Goal: Transaction & Acquisition: Book appointment/travel/reservation

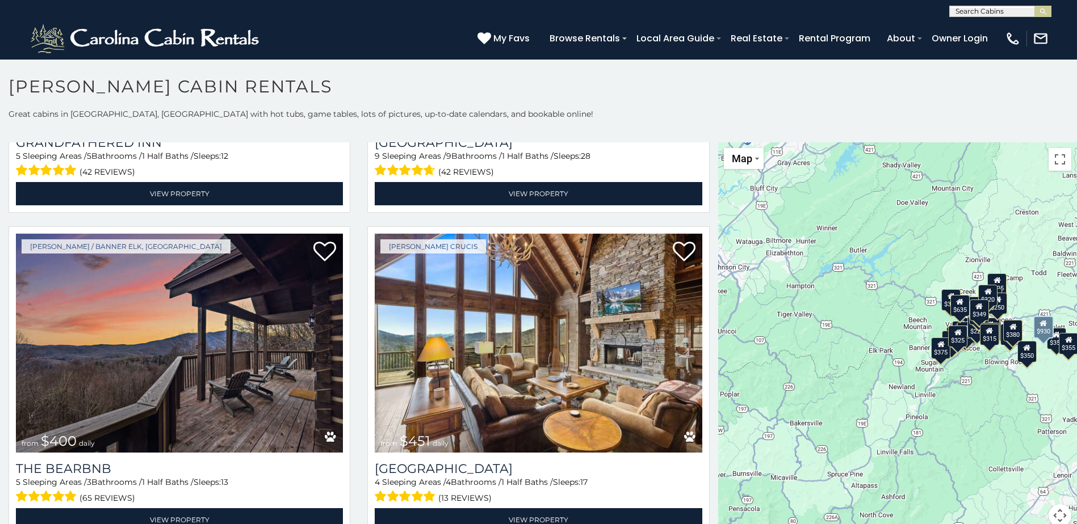
scroll to position [1249, 0]
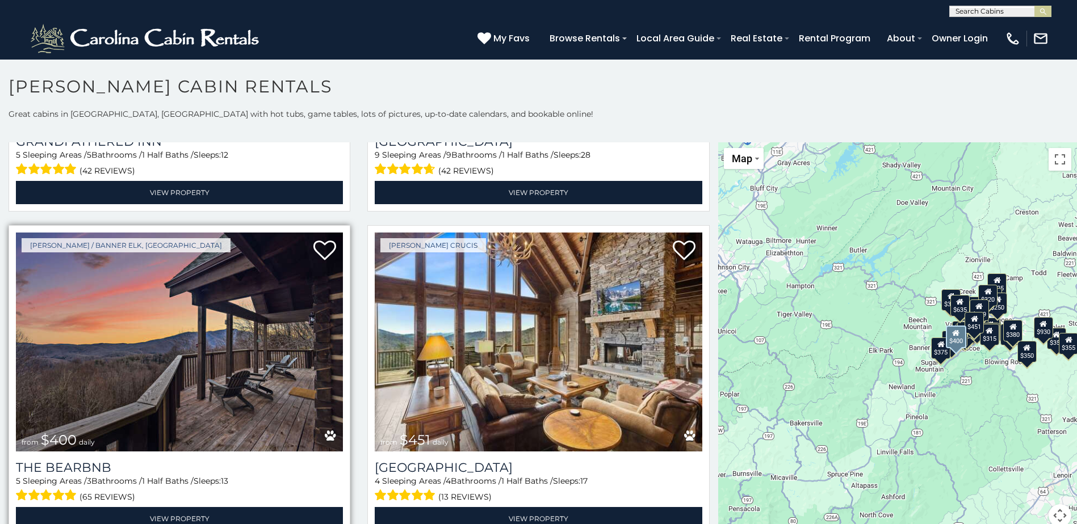
click at [205, 365] on img at bounding box center [179, 342] width 327 height 219
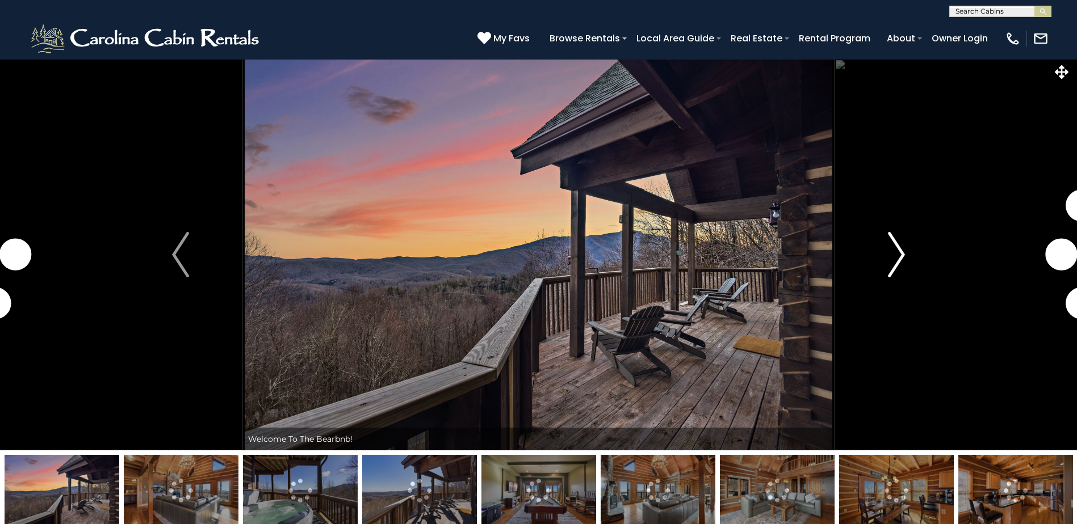
click at [901, 259] on img "Next" at bounding box center [896, 254] width 17 height 45
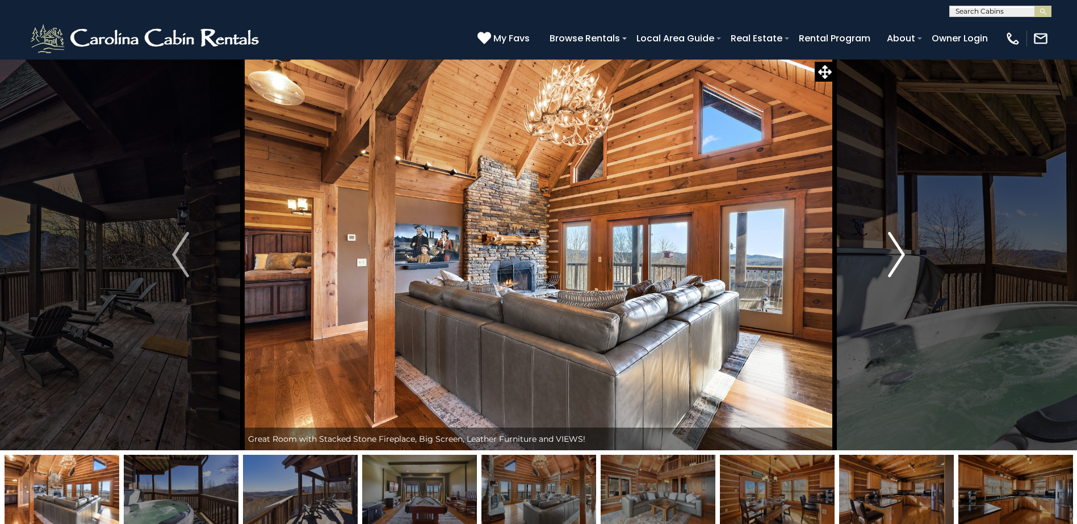
click at [901, 259] on img "Next" at bounding box center [896, 254] width 17 height 45
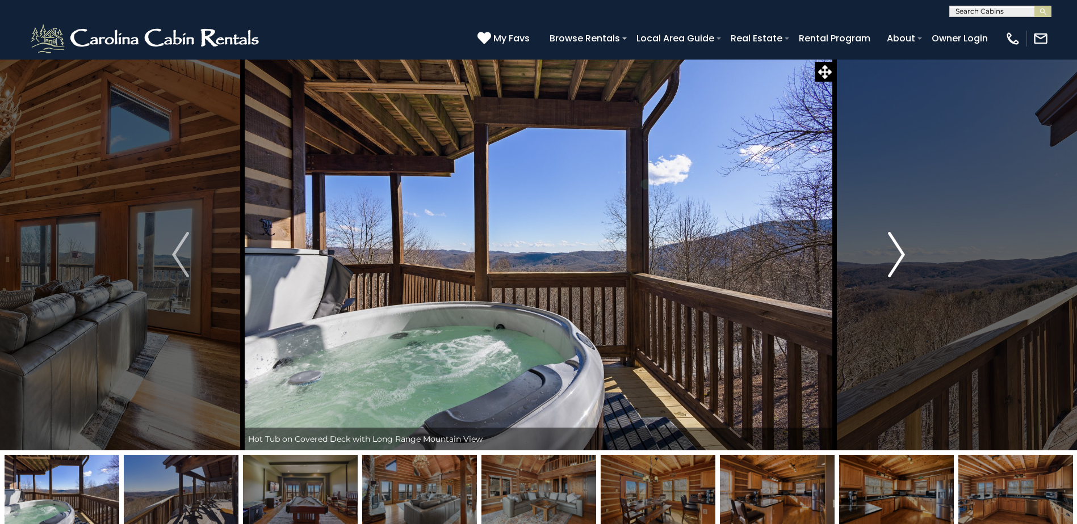
click at [901, 259] on img "Next" at bounding box center [896, 254] width 17 height 45
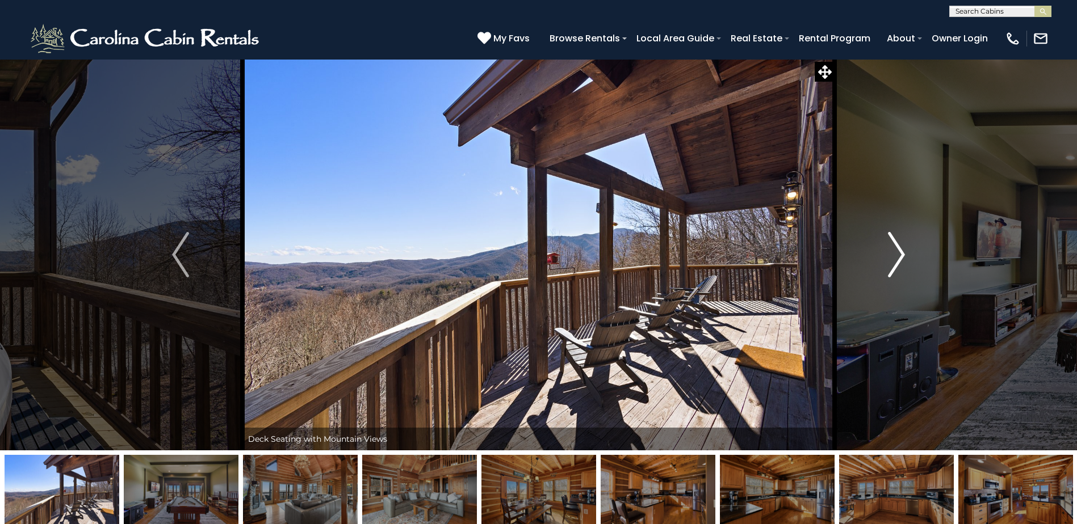
click at [901, 259] on img "Next" at bounding box center [896, 254] width 17 height 45
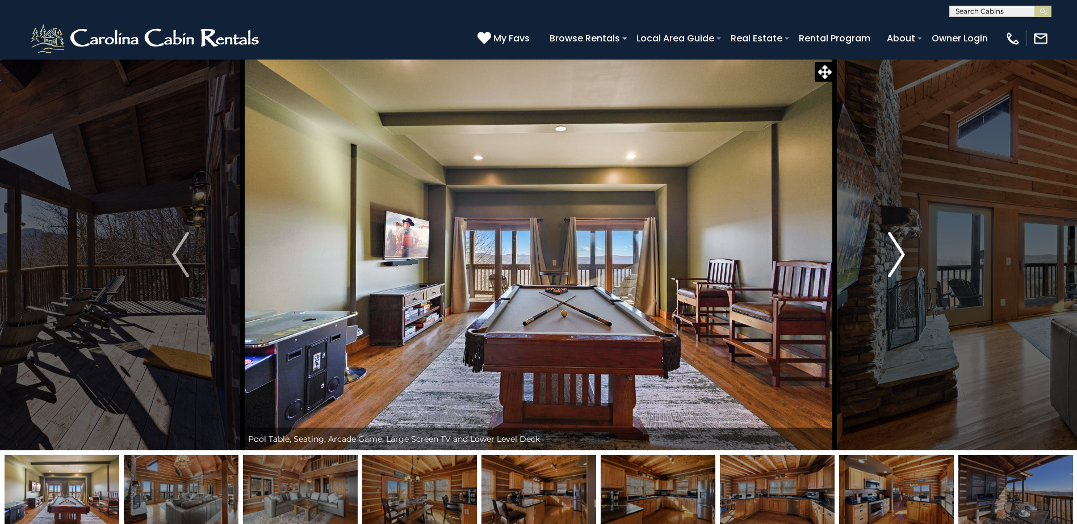
click at [901, 259] on img "Next" at bounding box center [896, 254] width 17 height 45
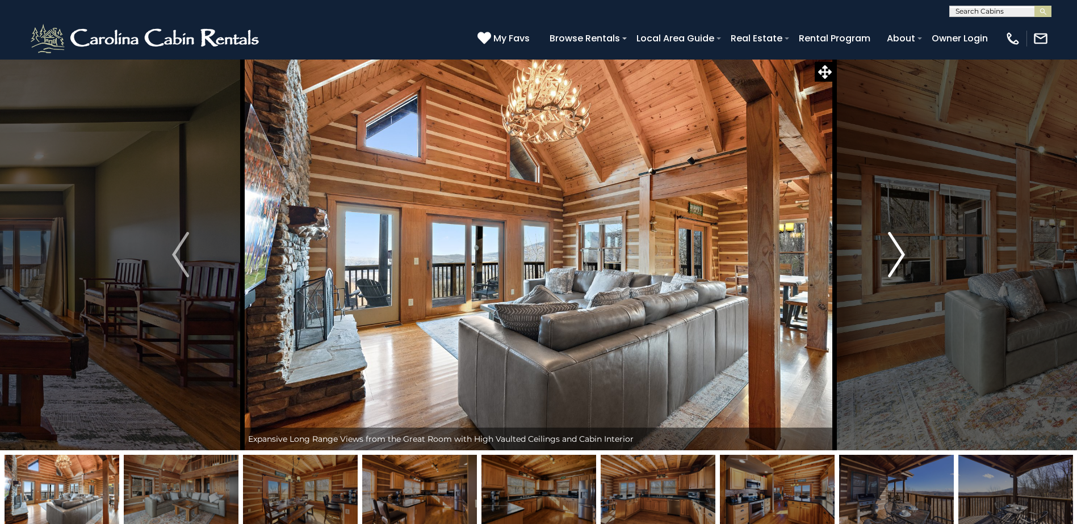
click at [901, 259] on img "Next" at bounding box center [896, 254] width 17 height 45
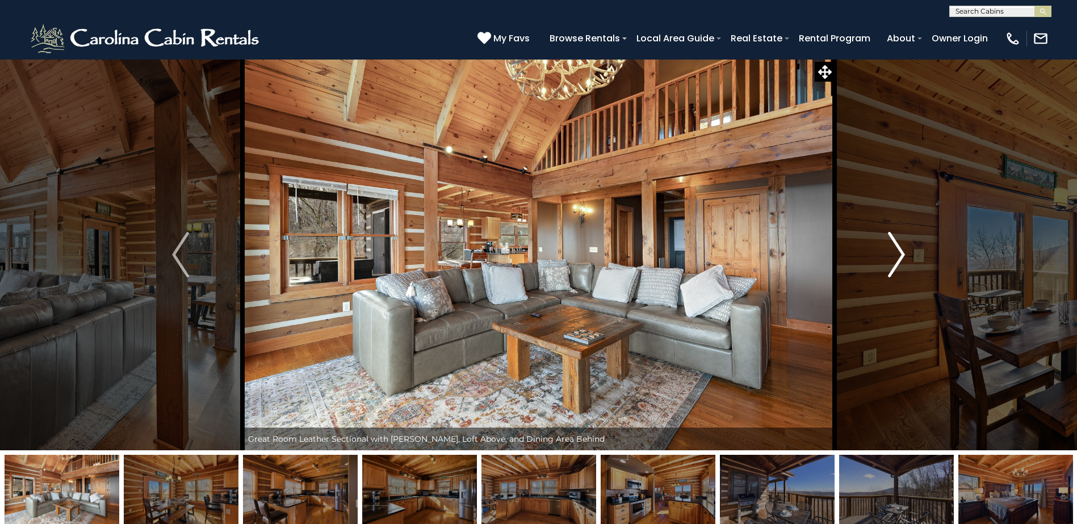
click at [901, 259] on img "Next" at bounding box center [896, 254] width 17 height 45
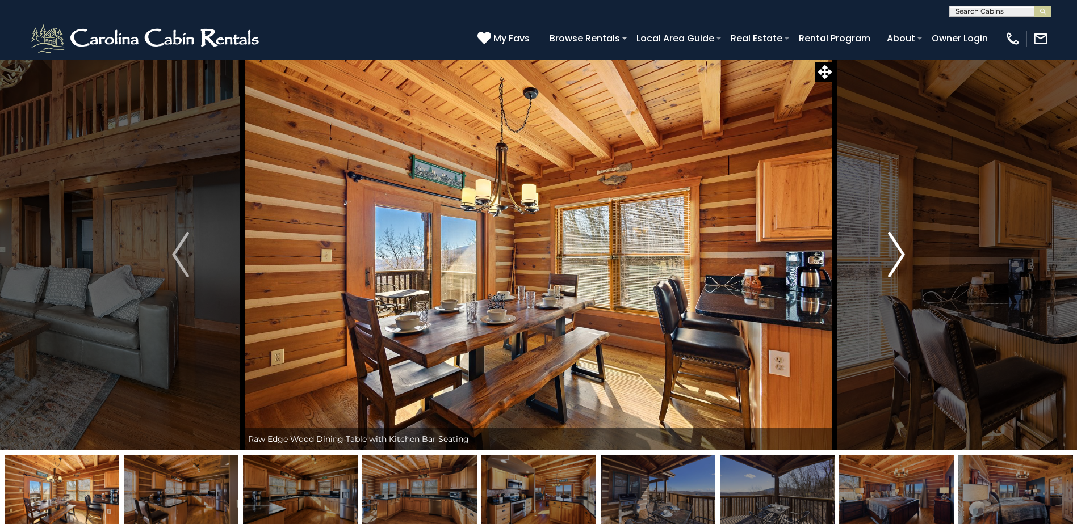
click at [901, 259] on img "Next" at bounding box center [896, 254] width 17 height 45
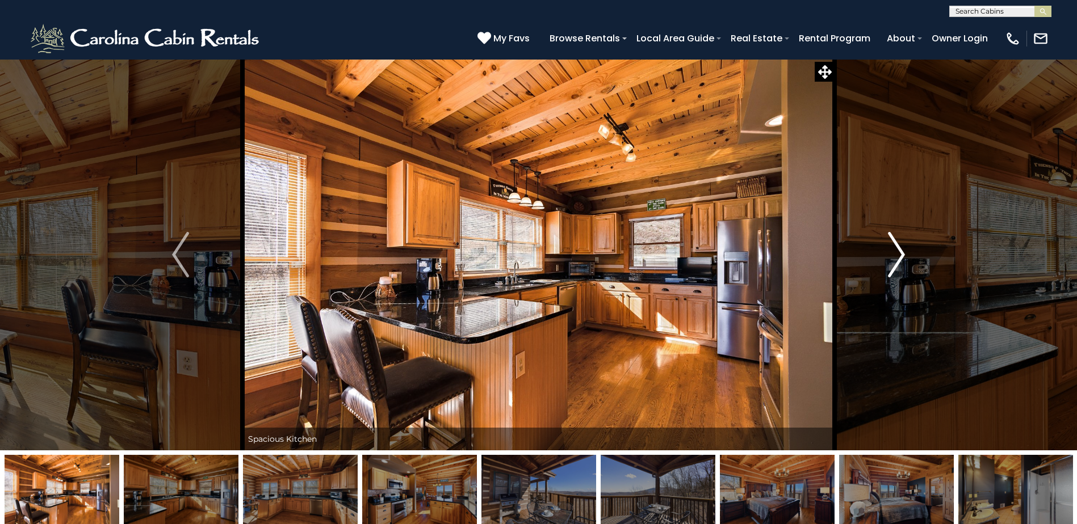
click at [901, 259] on img "Next" at bounding box center [896, 254] width 17 height 45
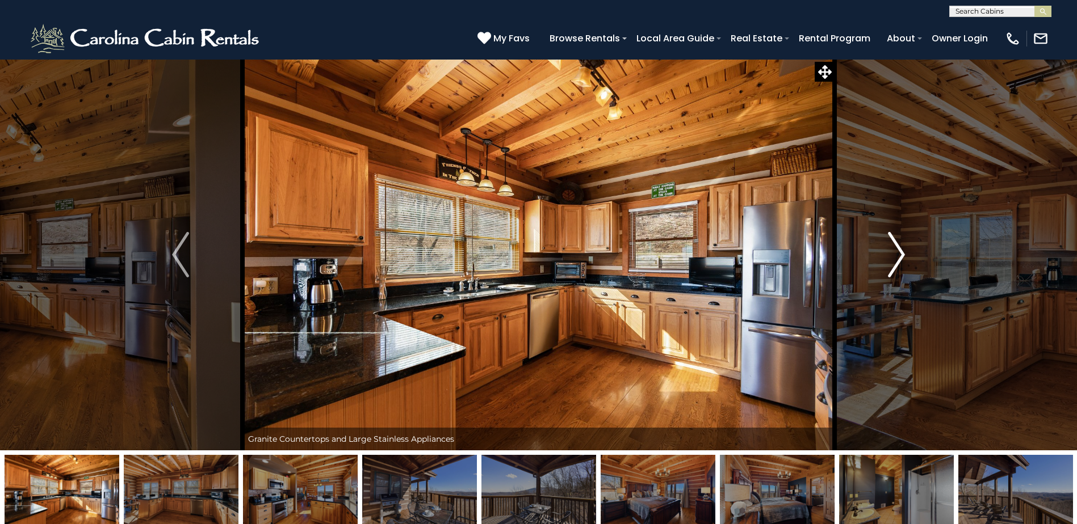
click at [901, 259] on img "Next" at bounding box center [896, 254] width 17 height 45
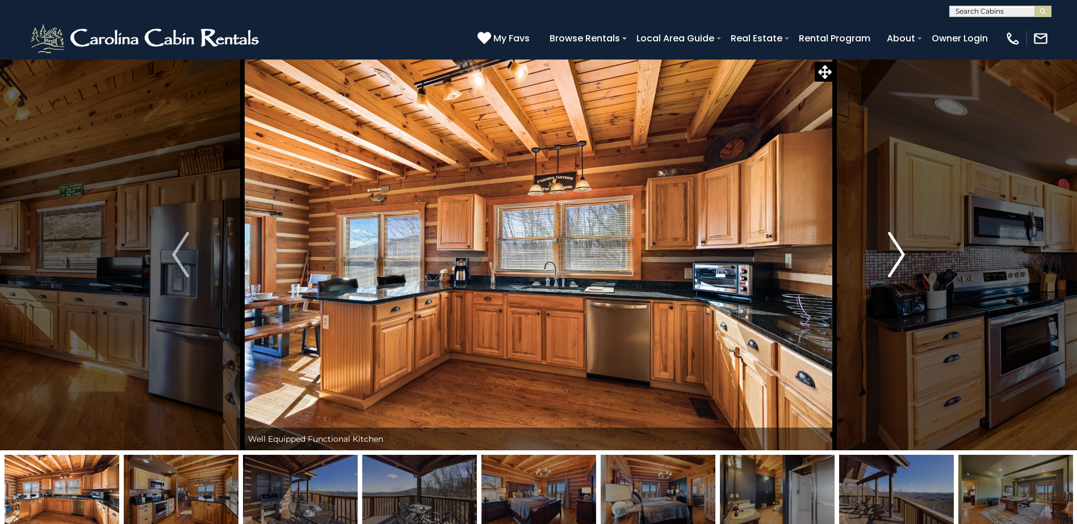
click at [901, 259] on img "Next" at bounding box center [896, 254] width 17 height 45
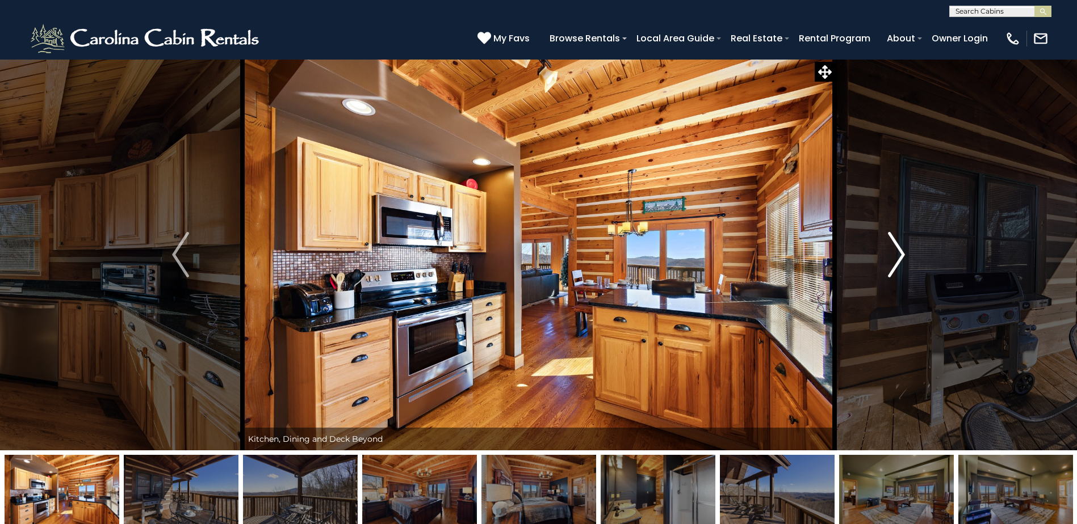
click at [901, 259] on img "Next" at bounding box center [896, 254] width 17 height 45
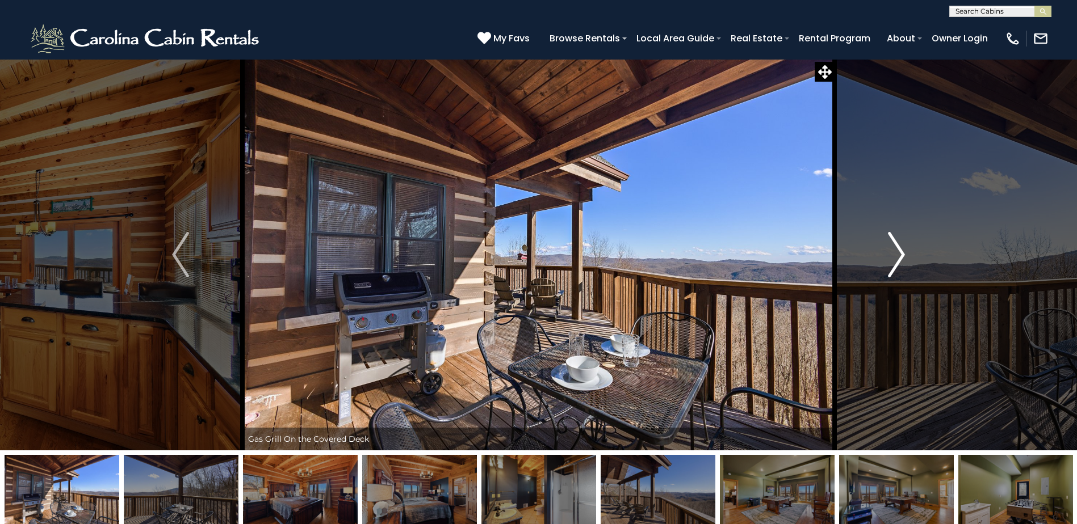
click at [901, 259] on img "Next" at bounding box center [896, 254] width 17 height 45
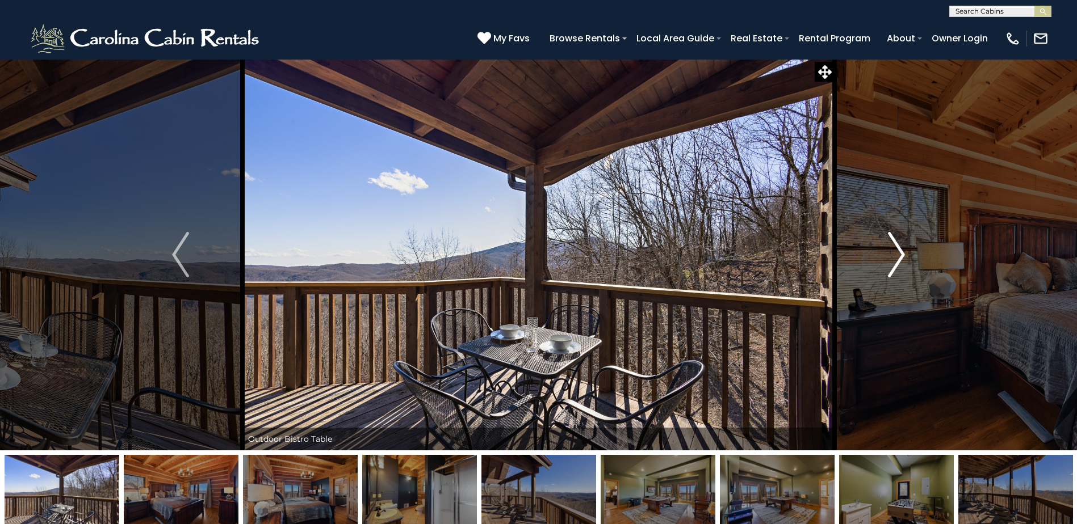
click at [901, 259] on img "Next" at bounding box center [896, 254] width 17 height 45
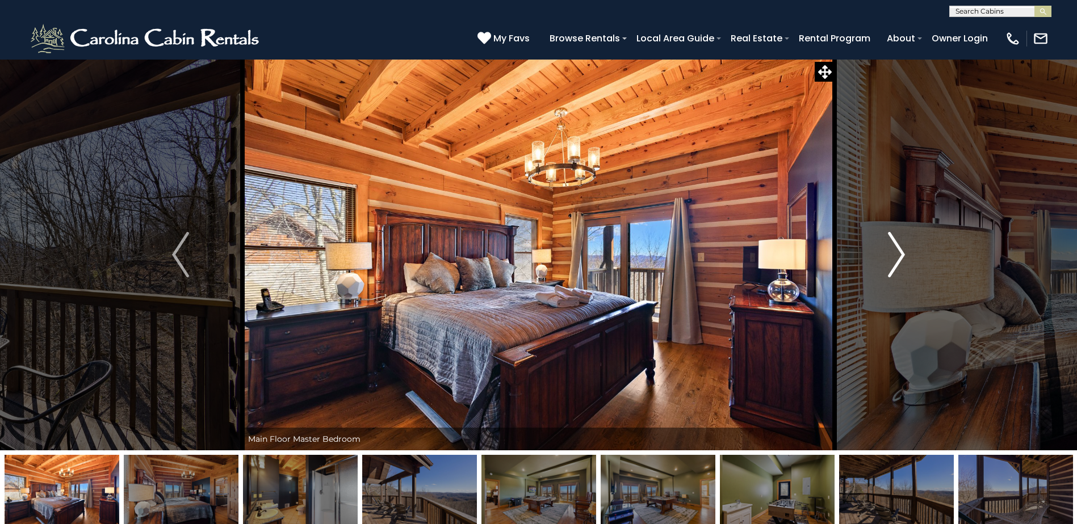
click at [901, 259] on img "Next" at bounding box center [896, 254] width 17 height 45
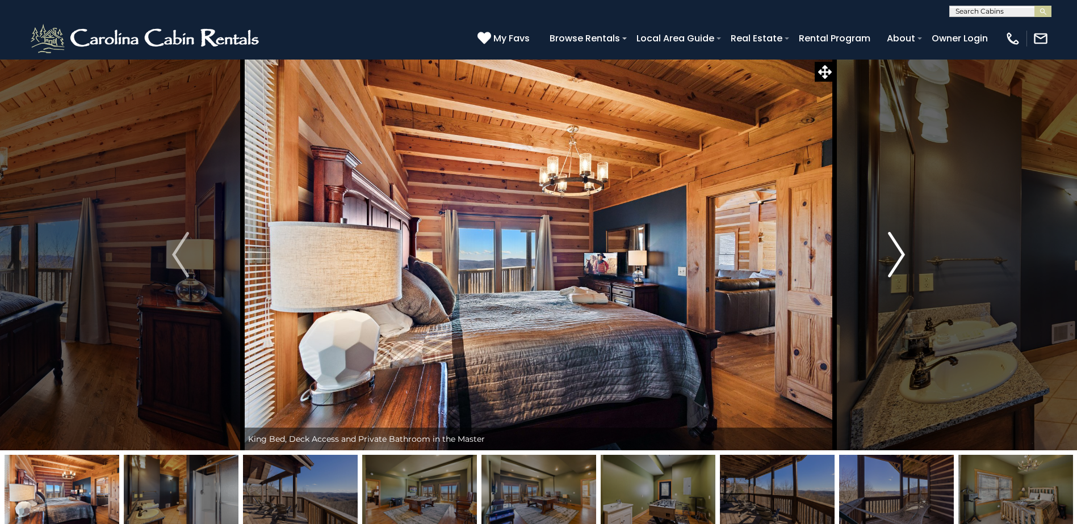
click at [901, 259] on img "Next" at bounding box center [896, 254] width 17 height 45
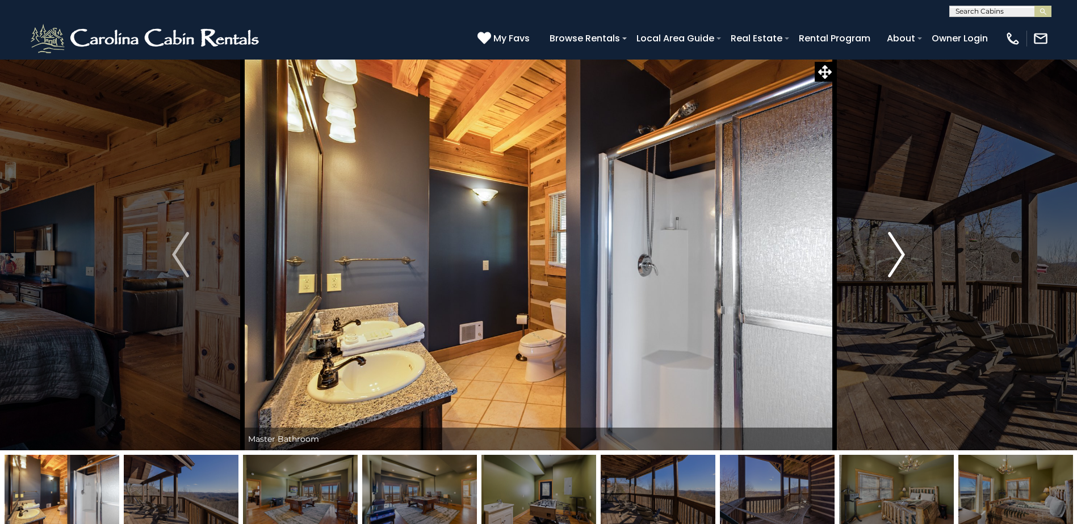
click at [901, 259] on img "Next" at bounding box center [896, 254] width 17 height 45
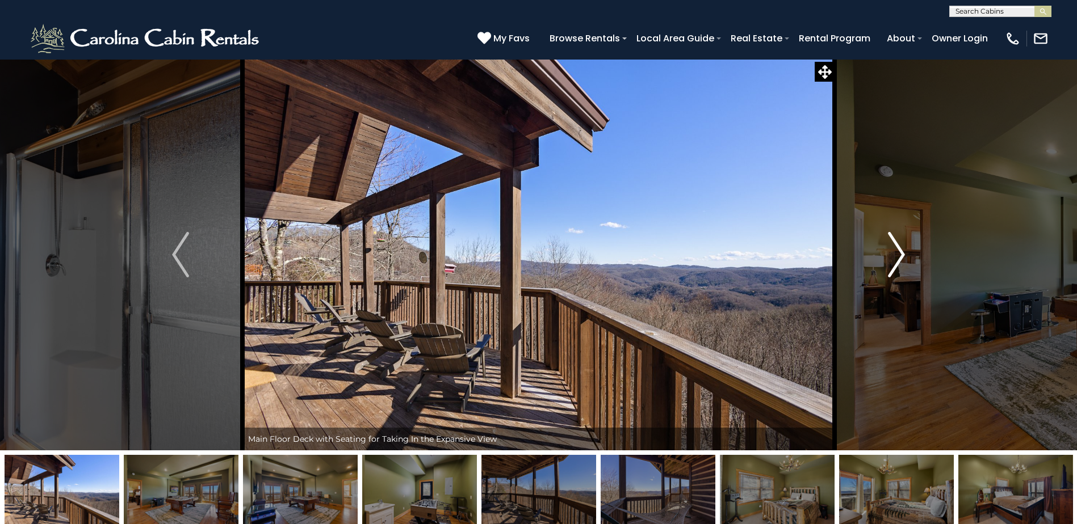
click at [901, 259] on img "Next" at bounding box center [896, 254] width 17 height 45
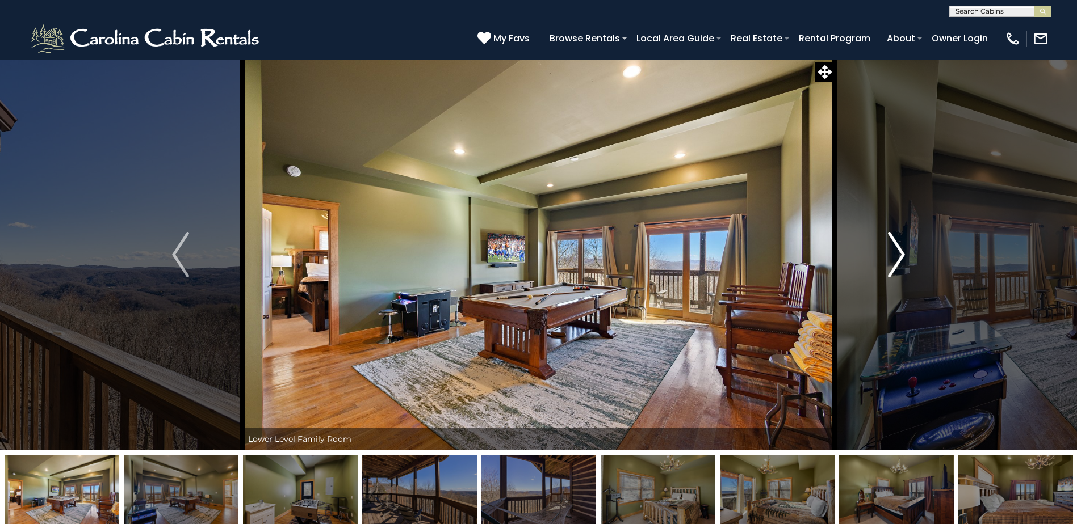
click at [901, 259] on img "Next" at bounding box center [896, 254] width 17 height 45
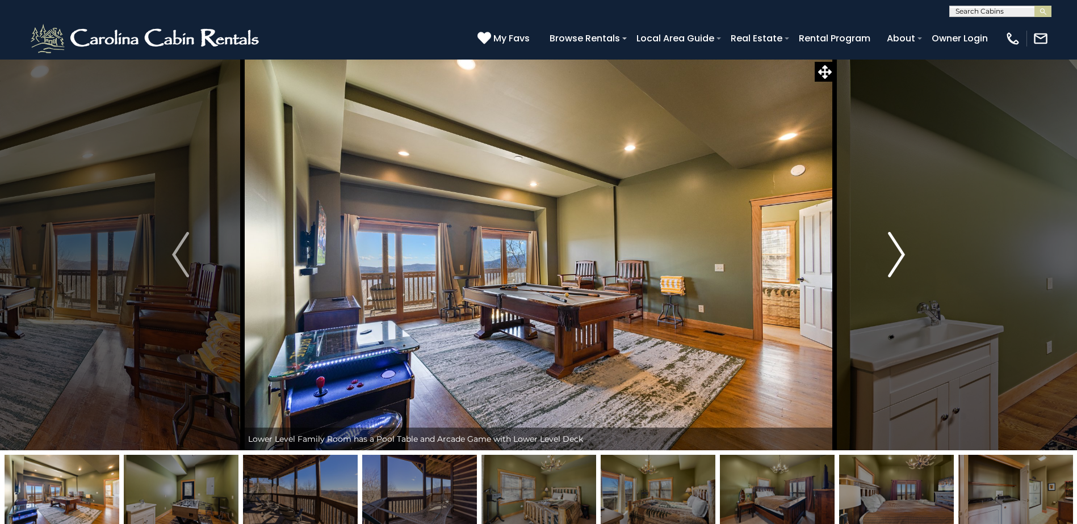
click at [901, 259] on img "Next" at bounding box center [896, 254] width 17 height 45
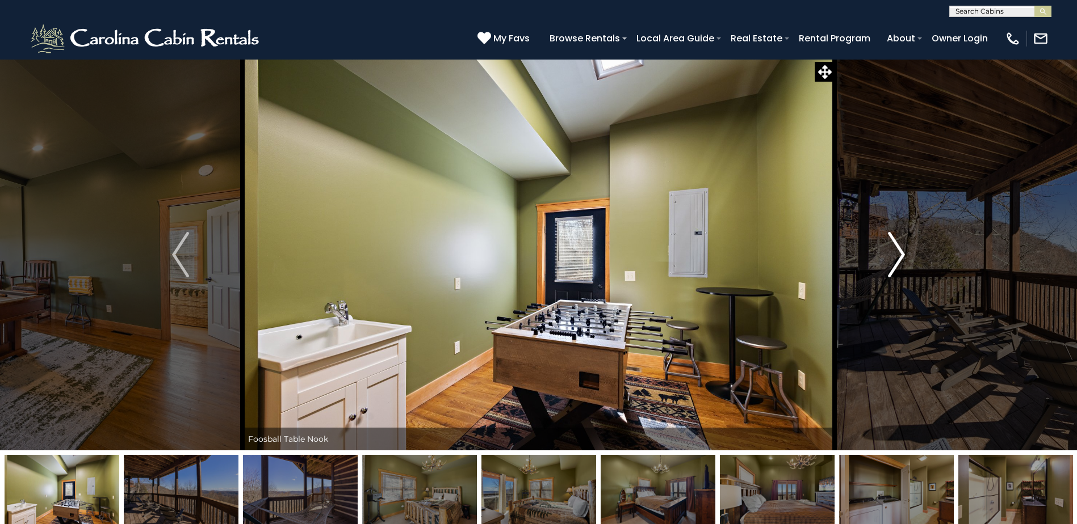
click at [901, 259] on img "Next" at bounding box center [896, 254] width 17 height 45
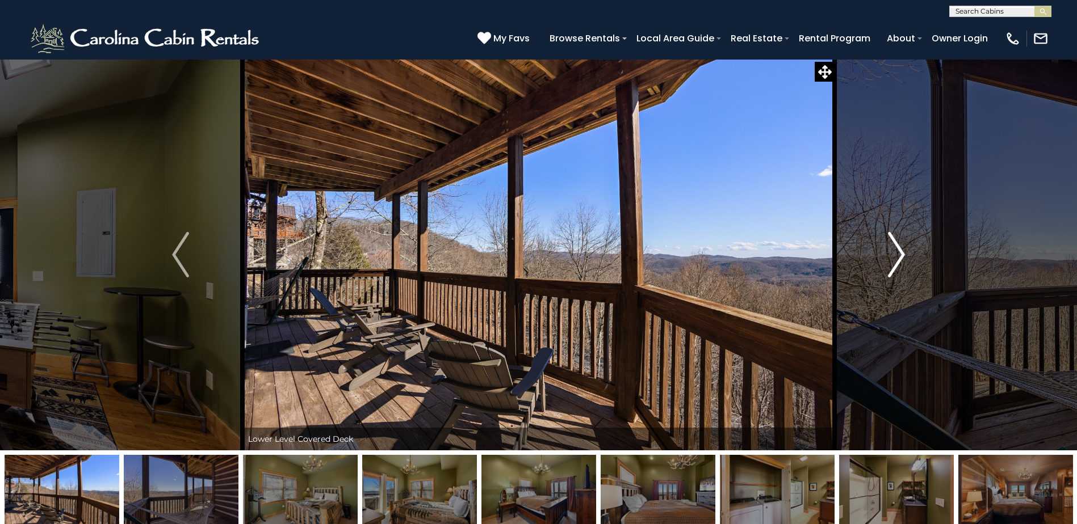
click at [901, 259] on img "Next" at bounding box center [896, 254] width 17 height 45
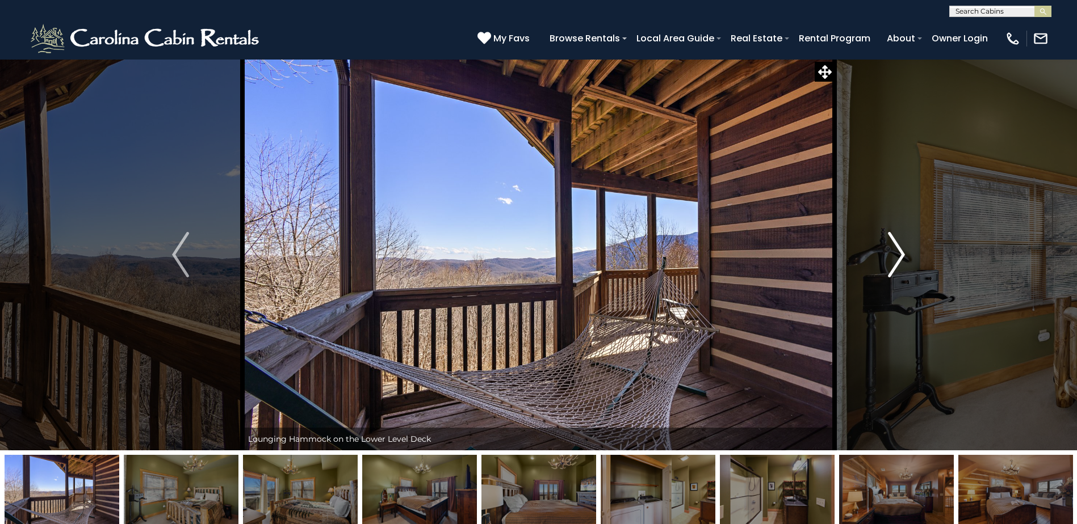
click at [901, 259] on img "Next" at bounding box center [896, 254] width 17 height 45
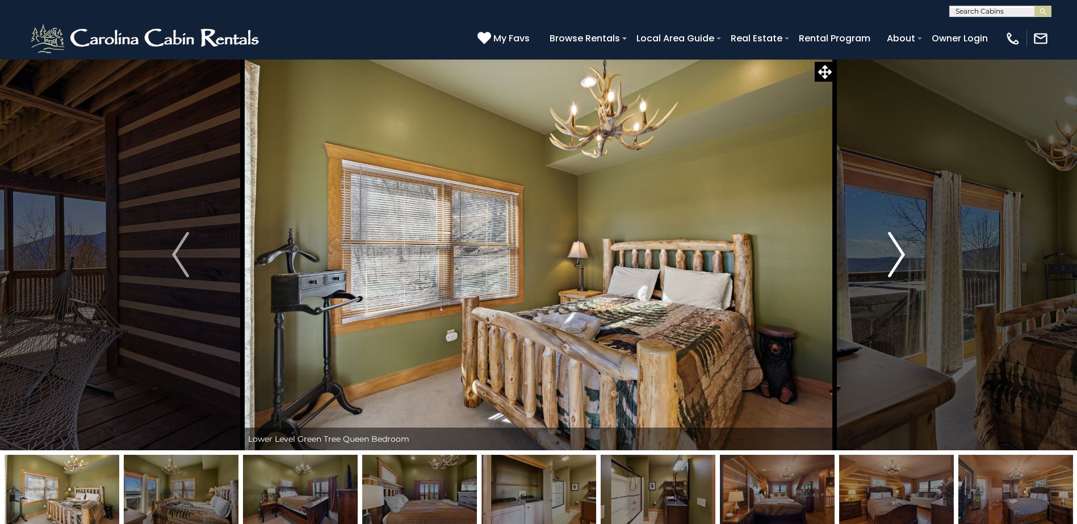
click at [901, 259] on img "Next" at bounding box center [896, 254] width 17 height 45
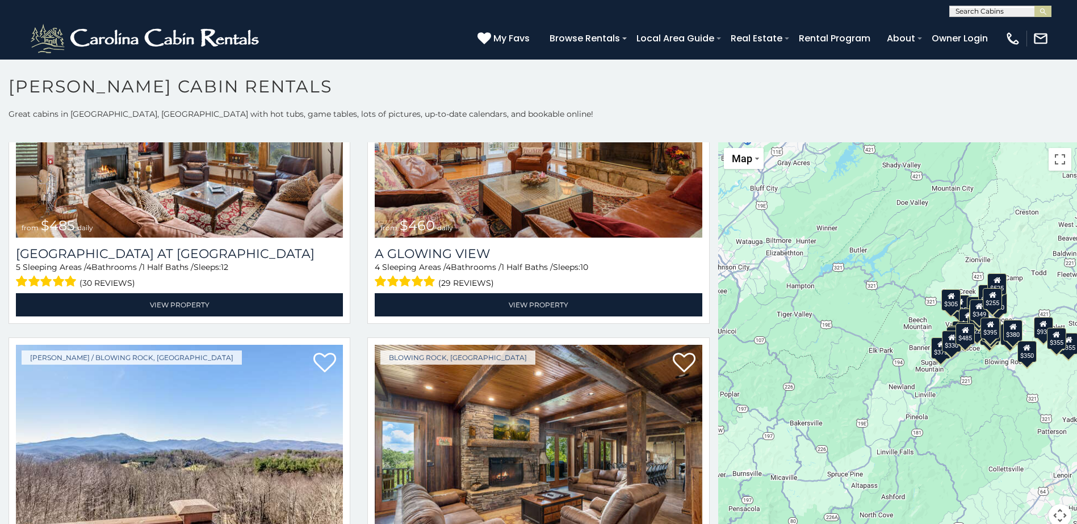
scroll to position [1930, 0]
